Goal: Find specific page/section: Find specific page/section

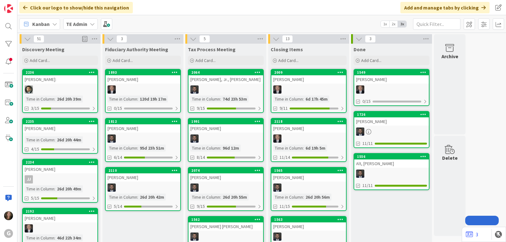
click at [94, 26] on icon at bounding box center [92, 23] width 5 height 5
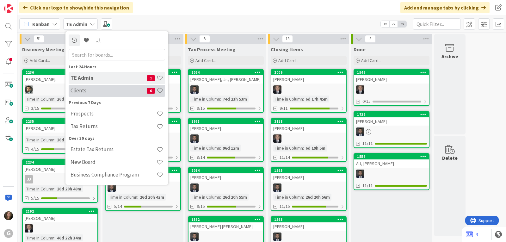
click at [87, 93] on h4 "Clients" at bounding box center [108, 90] width 76 height 6
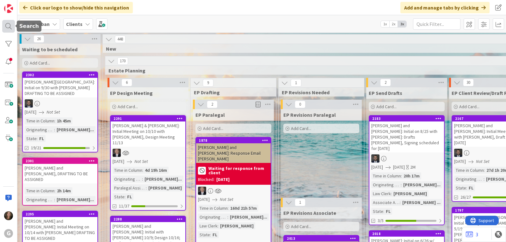
click at [8, 28] on div at bounding box center [8, 26] width 13 height 13
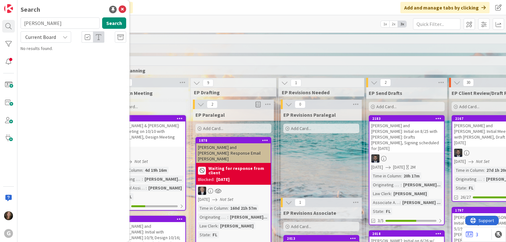
drag, startPoint x: 49, startPoint y: 25, endPoint x: 21, endPoint y: 25, distance: 27.2
click at [21, 25] on input "[PERSON_NAME]" at bounding box center [60, 22] width 79 height 11
type input "[PERSON_NAME]"
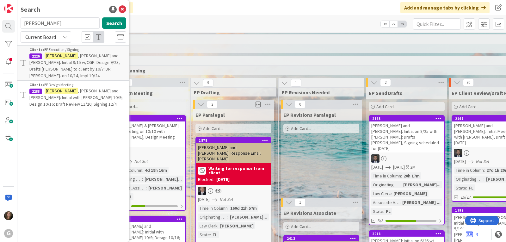
click at [79, 58] on span ", [PERSON_NAME] and [PERSON_NAME]: Initial 9/15 w/CGP: Design 9/23, Drafts [PER…" at bounding box center [74, 66] width 90 height 26
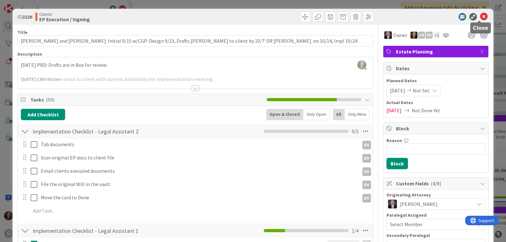
click at [480, 17] on icon at bounding box center [484, 17] width 8 height 8
